Goal: Task Accomplishment & Management: Manage account settings

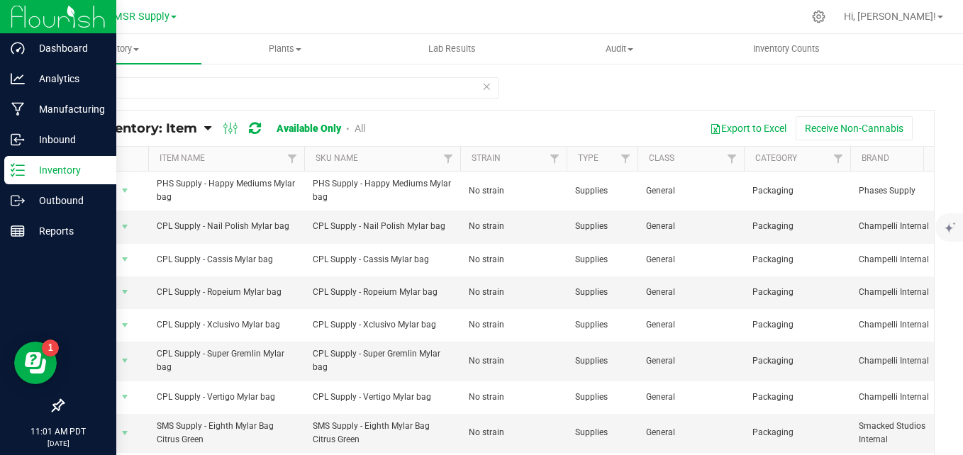
scroll to position [0, 226]
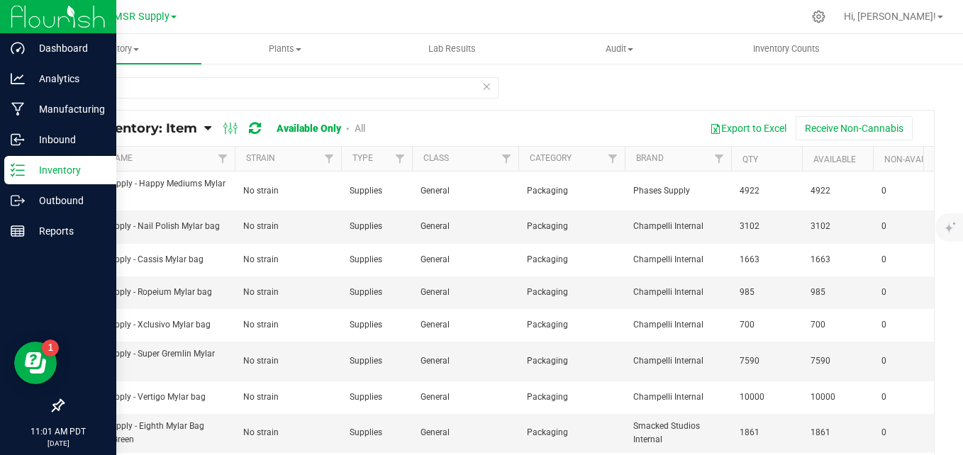
click at [28, 174] on p "Inventory" at bounding box center [67, 170] width 85 height 17
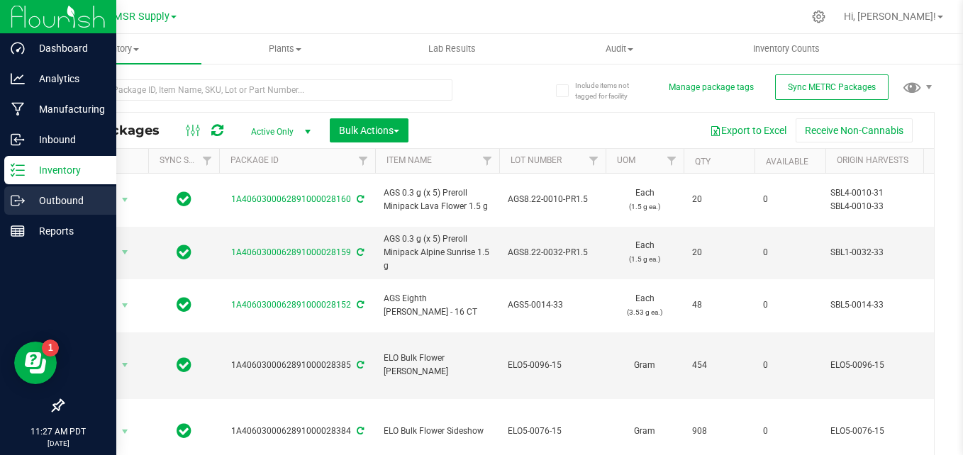
click at [30, 191] on div "Outbound" at bounding box center [60, 201] width 112 height 28
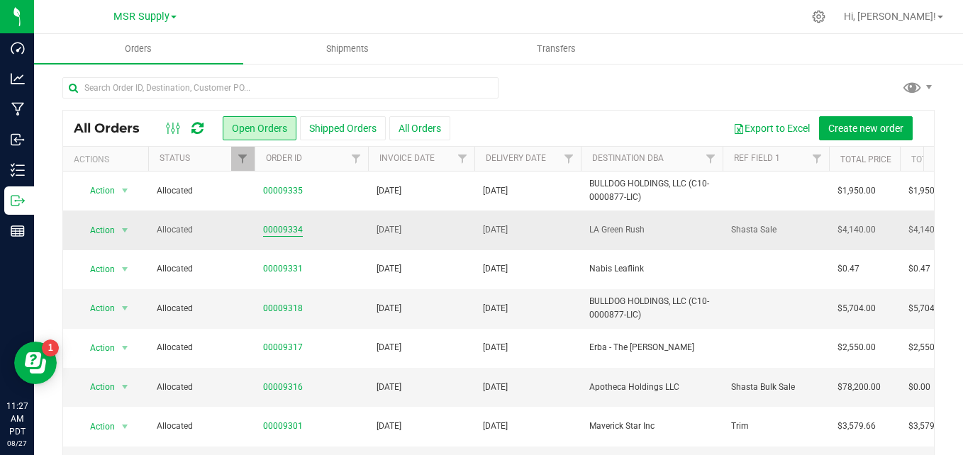
click at [283, 224] on link "00009334" at bounding box center [283, 229] width 40 height 13
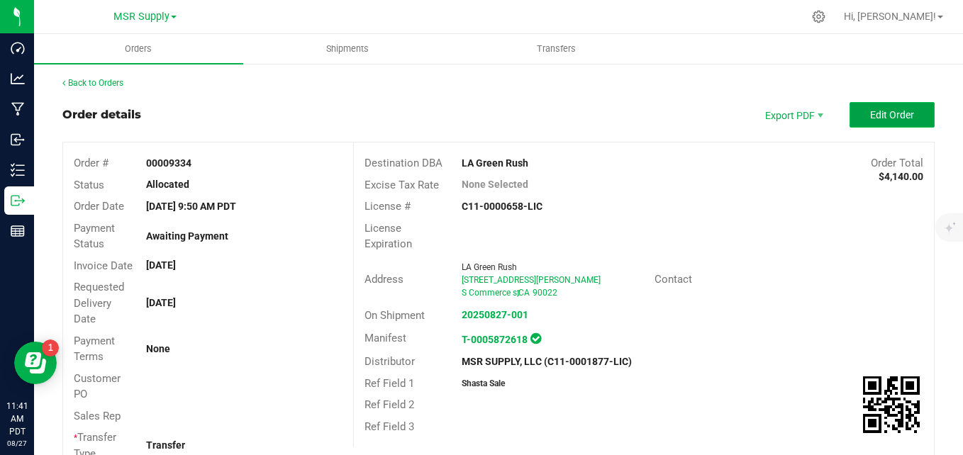
click at [869, 121] on button "Edit Order" at bounding box center [892, 115] width 85 height 26
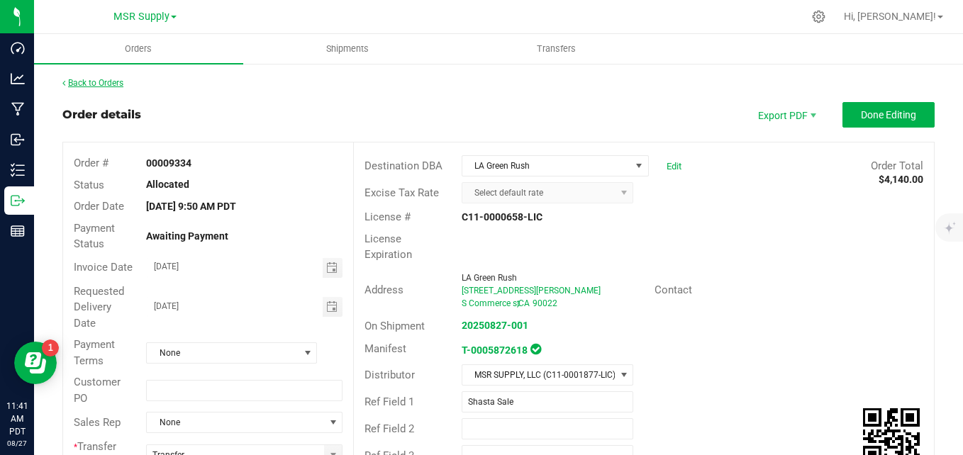
click at [89, 82] on link "Back to Orders" at bounding box center [92, 83] width 61 height 10
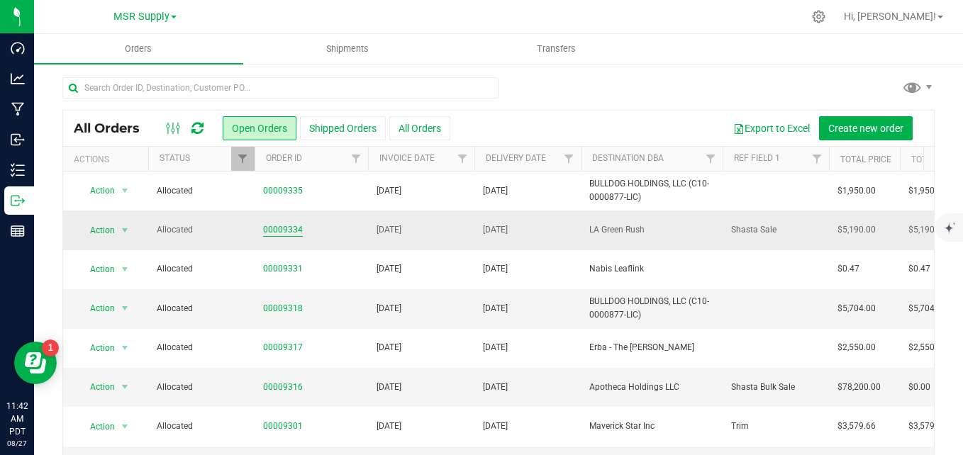
click at [269, 225] on link "00009334" at bounding box center [283, 229] width 40 height 13
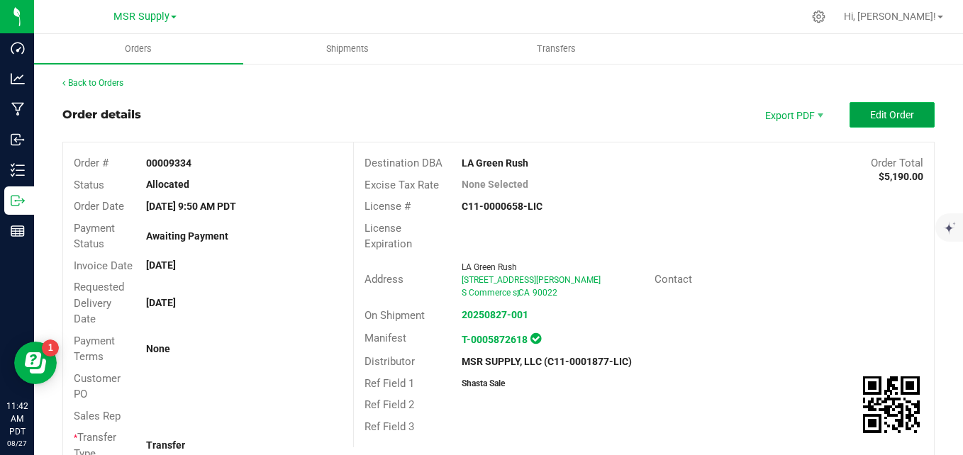
click at [875, 113] on span "Edit Order" at bounding box center [892, 114] width 44 height 11
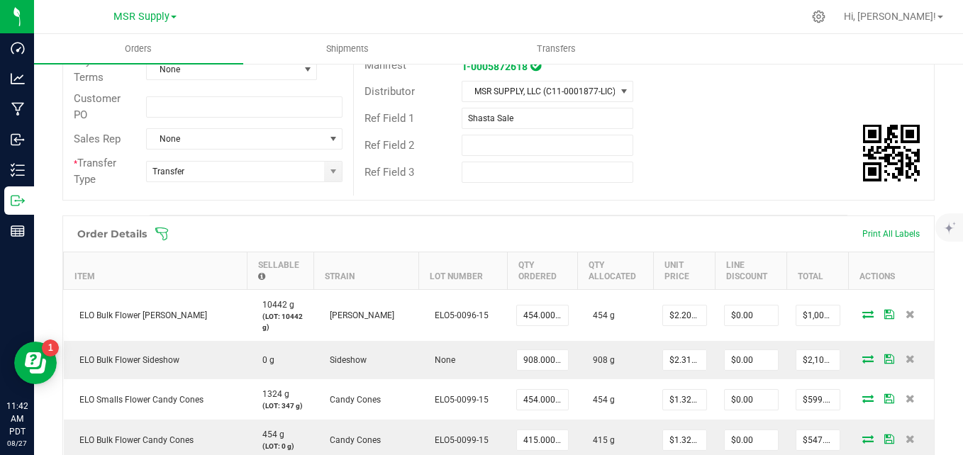
scroll to position [355, 0]
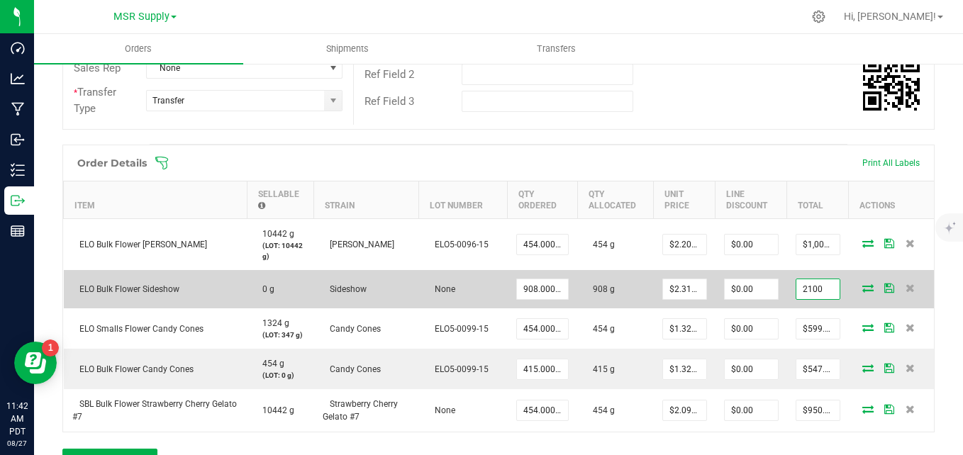
click at [811, 289] on input "2100" at bounding box center [817, 289] width 43 height 20
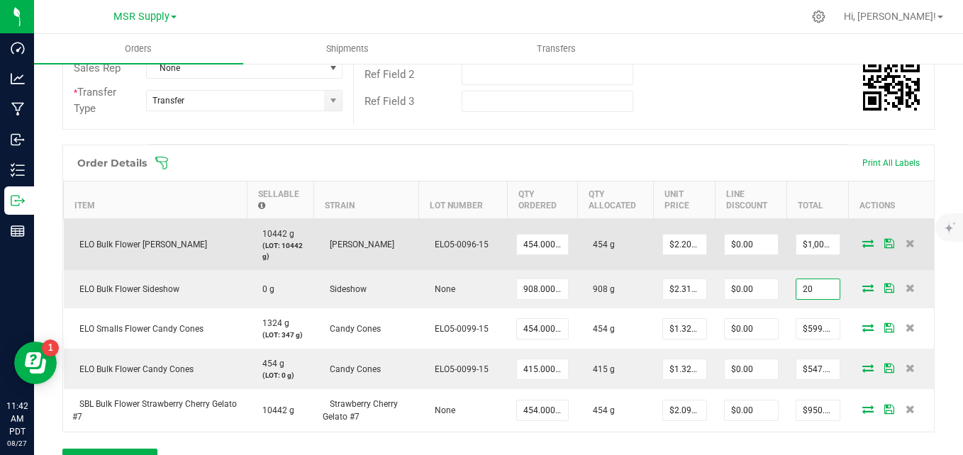
type input "2"
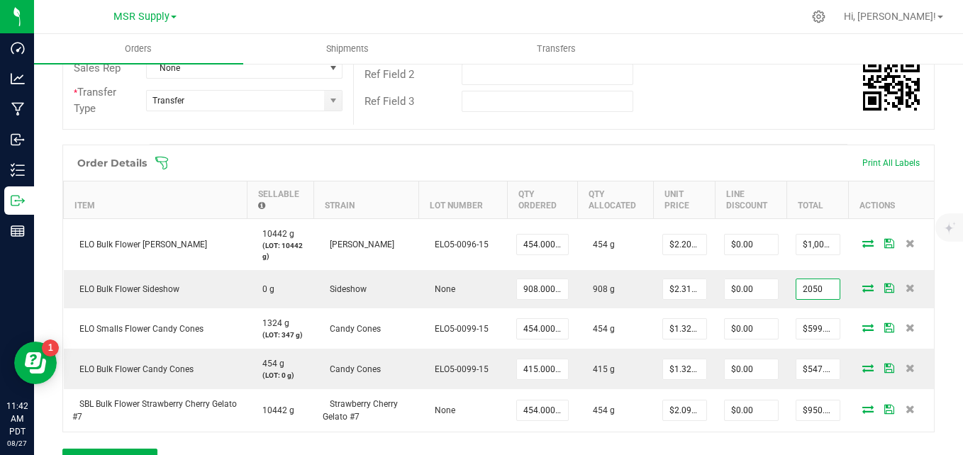
type input "2050"
type input "$2.25771"
type input "$2,050.00"
click at [943, 138] on div "Back to Orders Order details Export PDF Done Editing Order # 00009334 Status Al…" at bounding box center [498, 214] width 929 height 1012
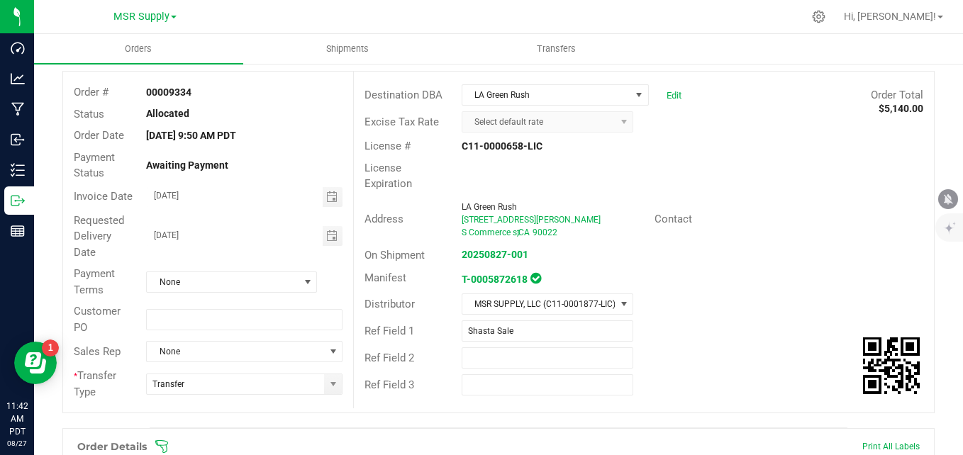
scroll to position [0, 0]
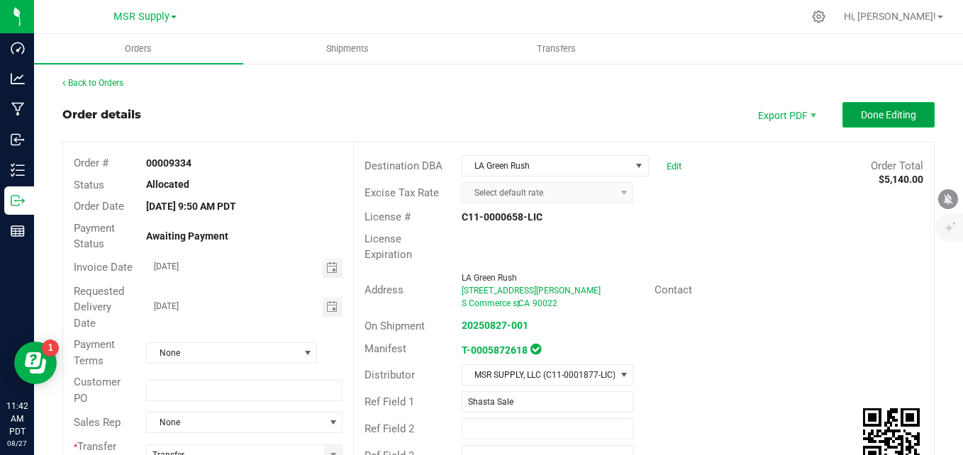
click at [913, 121] on button "Done Editing" at bounding box center [889, 115] width 92 height 26
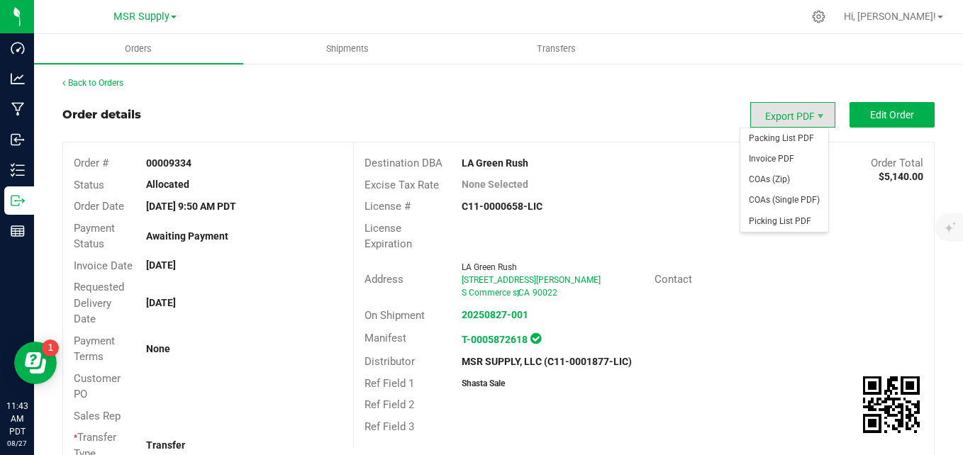
click at [791, 116] on span "Export PDF" at bounding box center [792, 115] width 85 height 26
click at [787, 152] on span "Invoice PDF" at bounding box center [784, 159] width 88 height 21
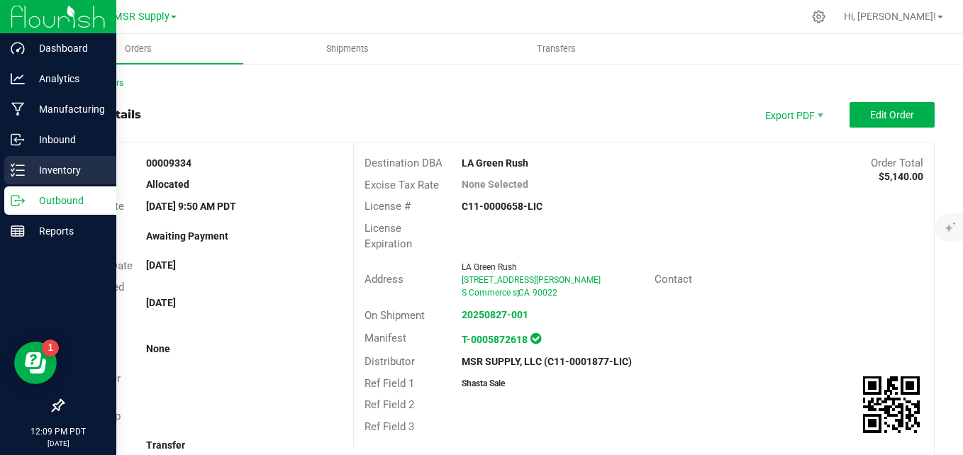
click at [33, 173] on p "Inventory" at bounding box center [67, 170] width 85 height 17
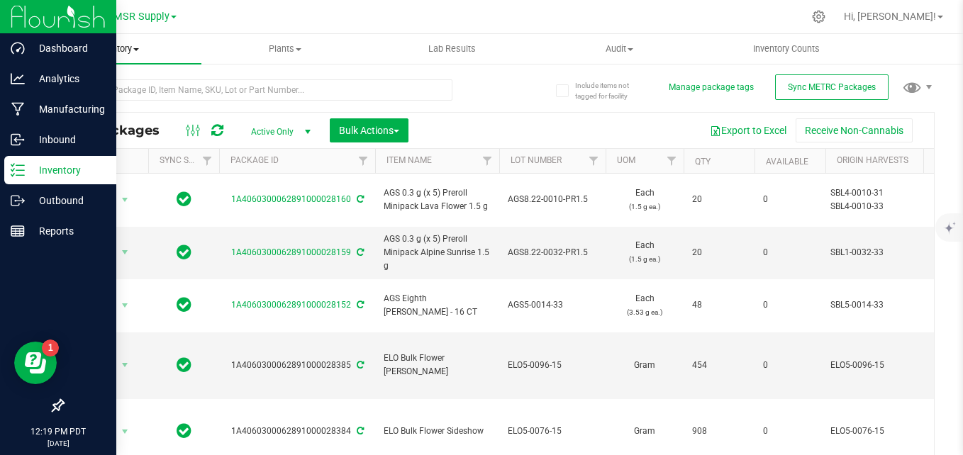
click at [113, 51] on span "Inventory" at bounding box center [117, 49] width 167 height 13
click at [79, 96] on span "All inventory" at bounding box center [82, 102] width 96 height 12
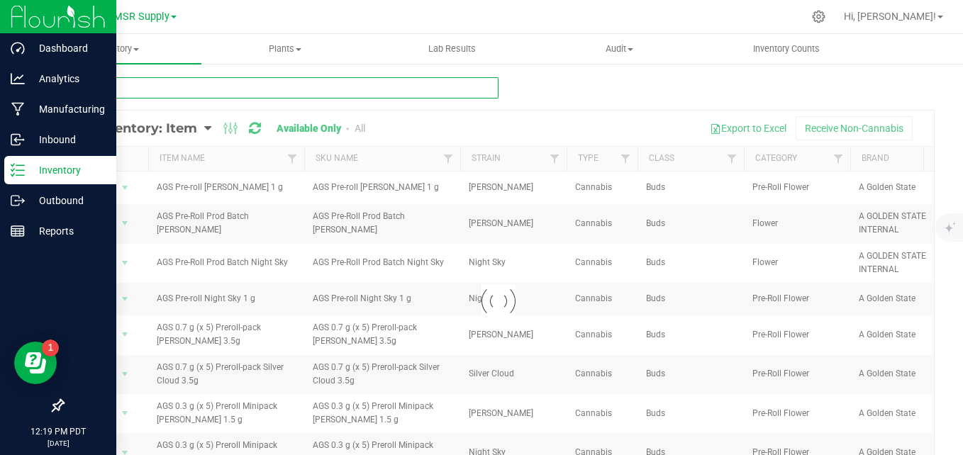
click at [365, 86] on input "text" at bounding box center [280, 87] width 436 height 21
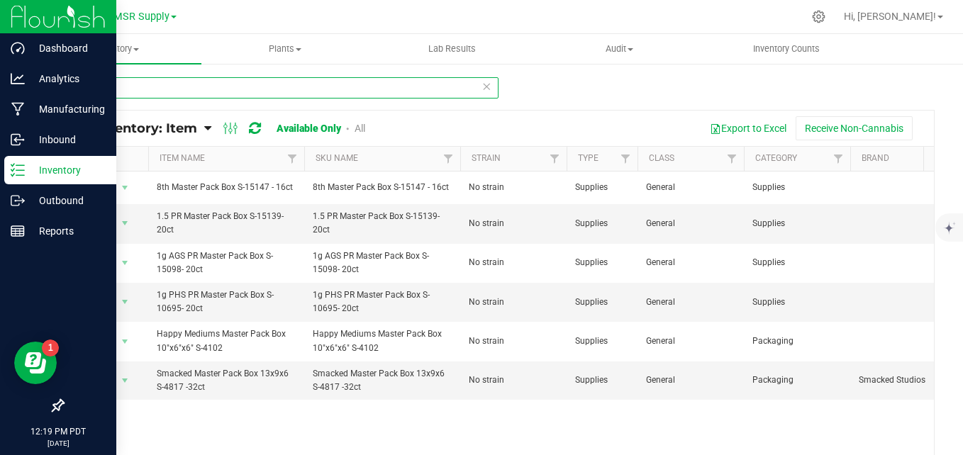
type input "master"
